Goal: Task Accomplishment & Management: Manage account settings

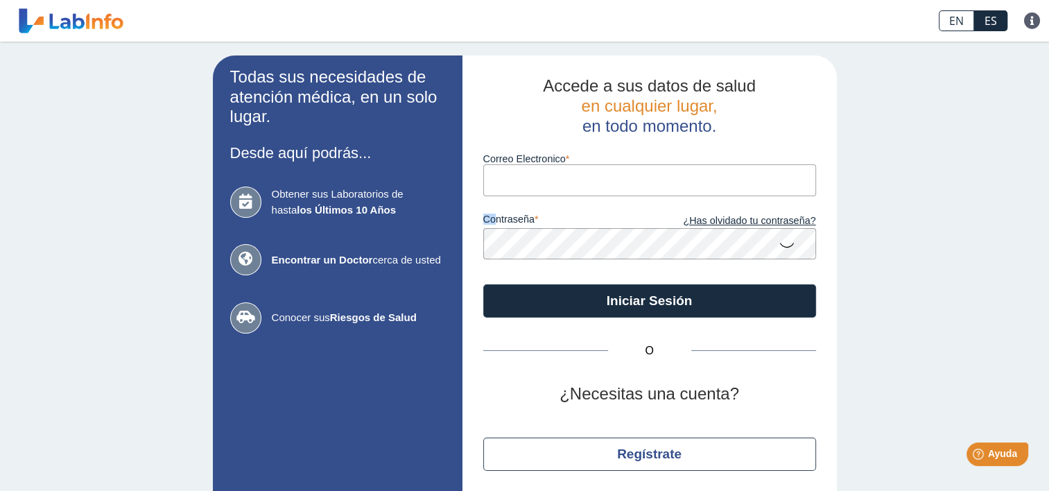
drag, startPoint x: 490, startPoint y: 198, endPoint x: 496, endPoint y: 165, distance: 33.2
click at [496, 165] on form "Correo Electronico contraseña ¿Has olvidado tu contraseña? Iniciar Sesión" at bounding box center [649, 227] width 333 height 182
click at [494, 172] on input "Correo Electronico" at bounding box center [649, 179] width 333 height 31
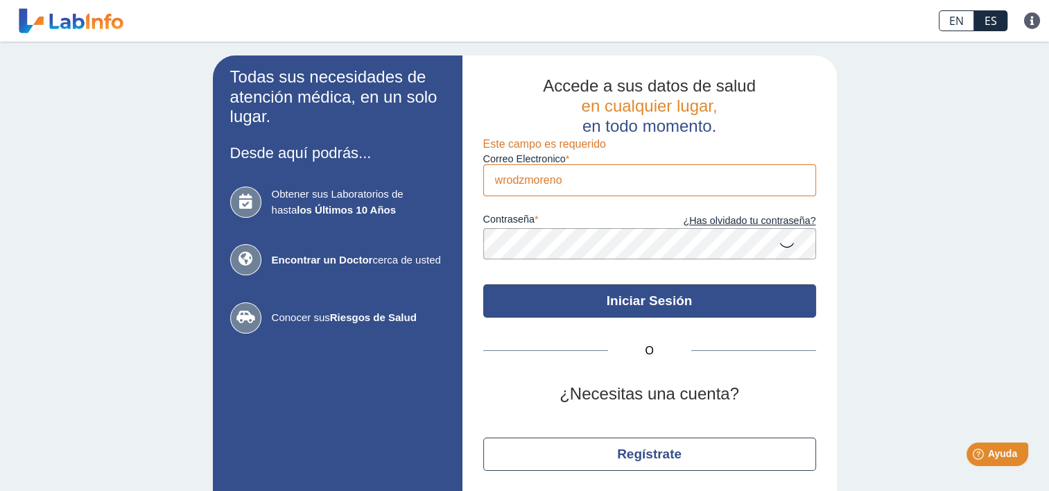
click at [661, 305] on button "Iniciar Sesión" at bounding box center [649, 300] width 333 height 33
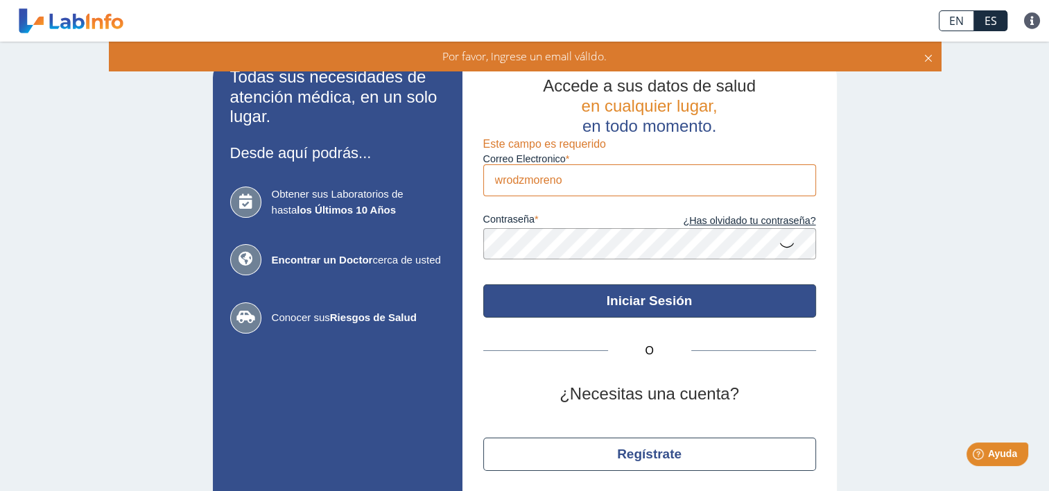
click at [661, 305] on button "Iniciar Sesión" at bounding box center [649, 300] width 333 height 33
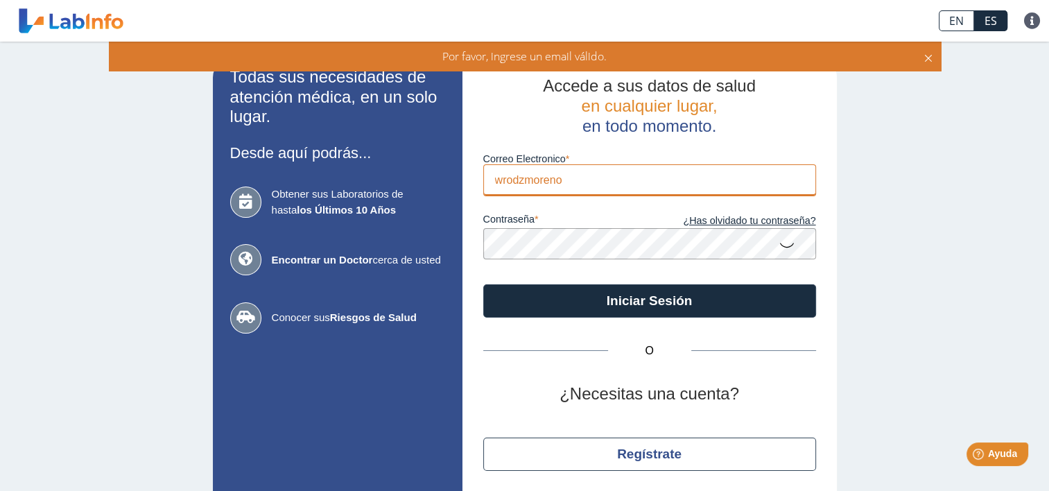
click at [564, 183] on input "wrodzmoreno" at bounding box center [649, 179] width 333 height 31
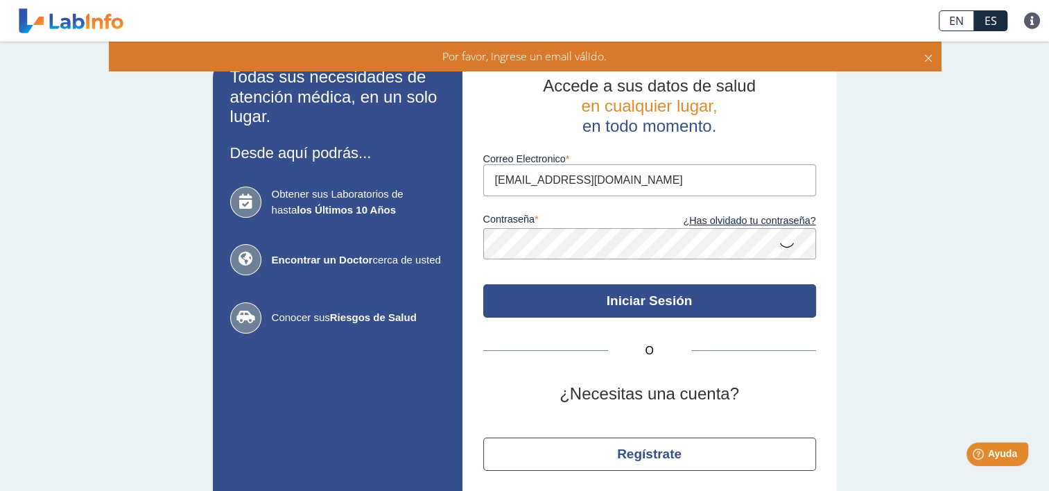
type input "[EMAIL_ADDRESS][DOMAIN_NAME]"
click at [598, 305] on button "Iniciar Sesión" at bounding box center [649, 300] width 333 height 33
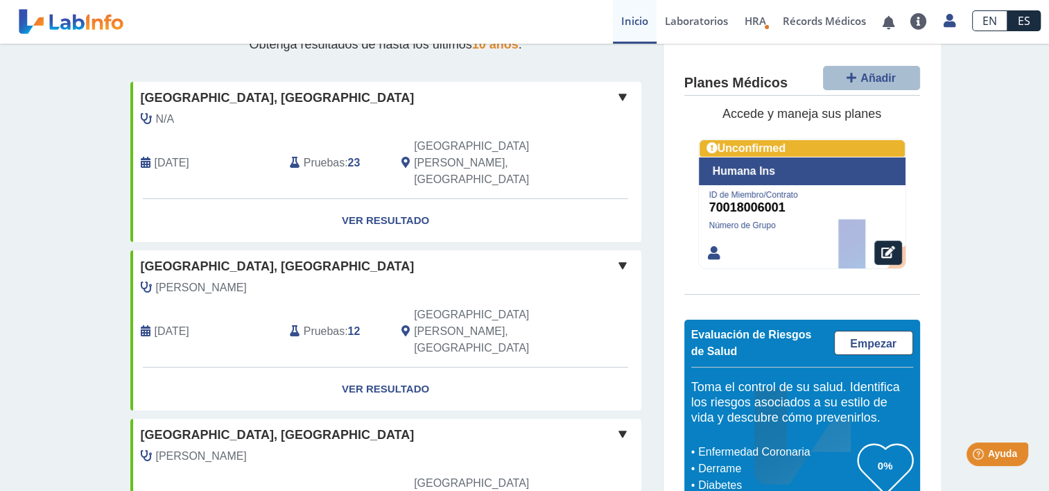
scroll to position [222, 0]
